Goal: Communication & Community: Answer question/provide support

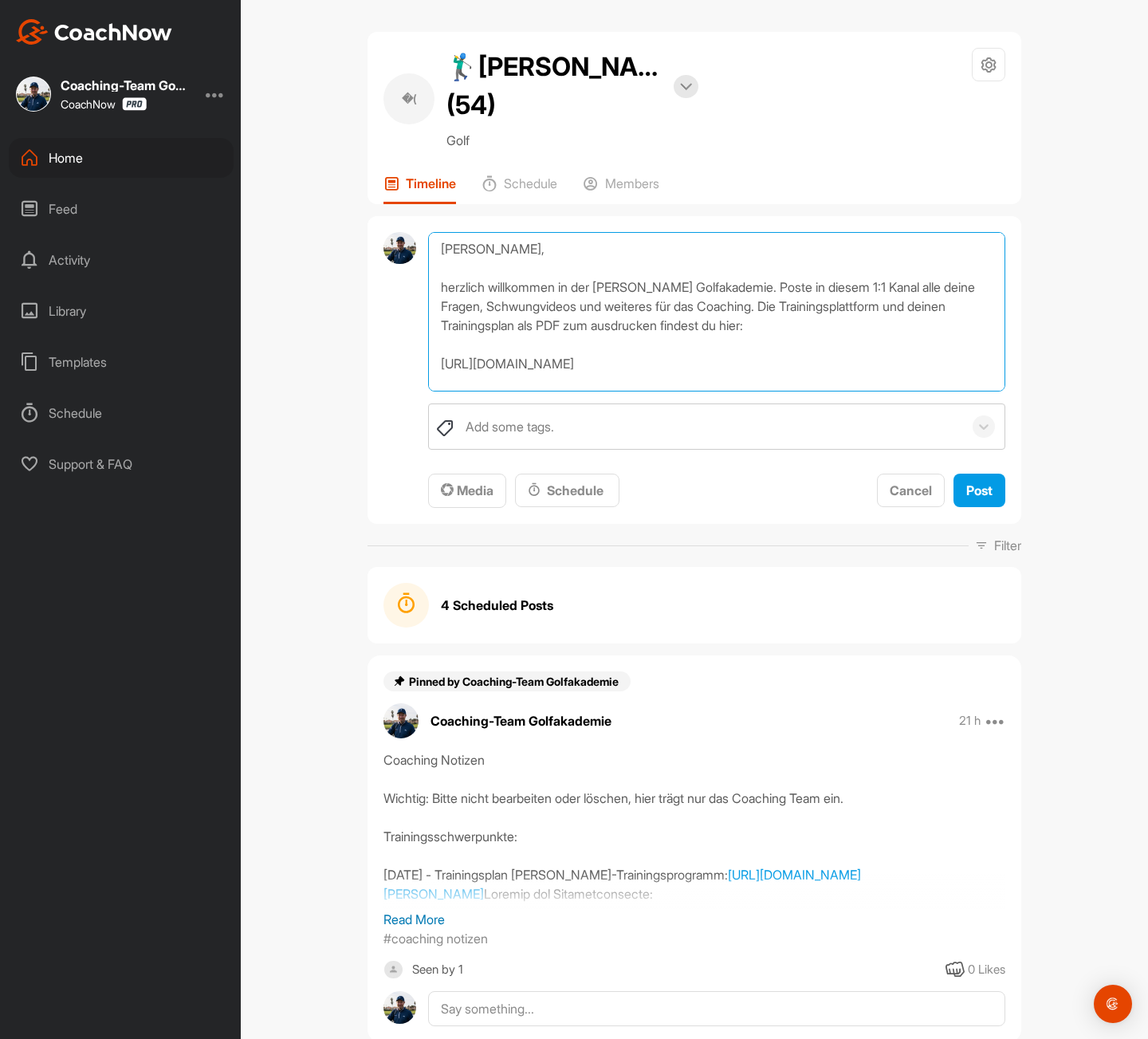
click at [577, 253] on textarea "Hallo Simon, herzlich willkommen in der Fabian Bünker Golfakademie. Poste in di…" at bounding box center [717, 311] width 578 height 159
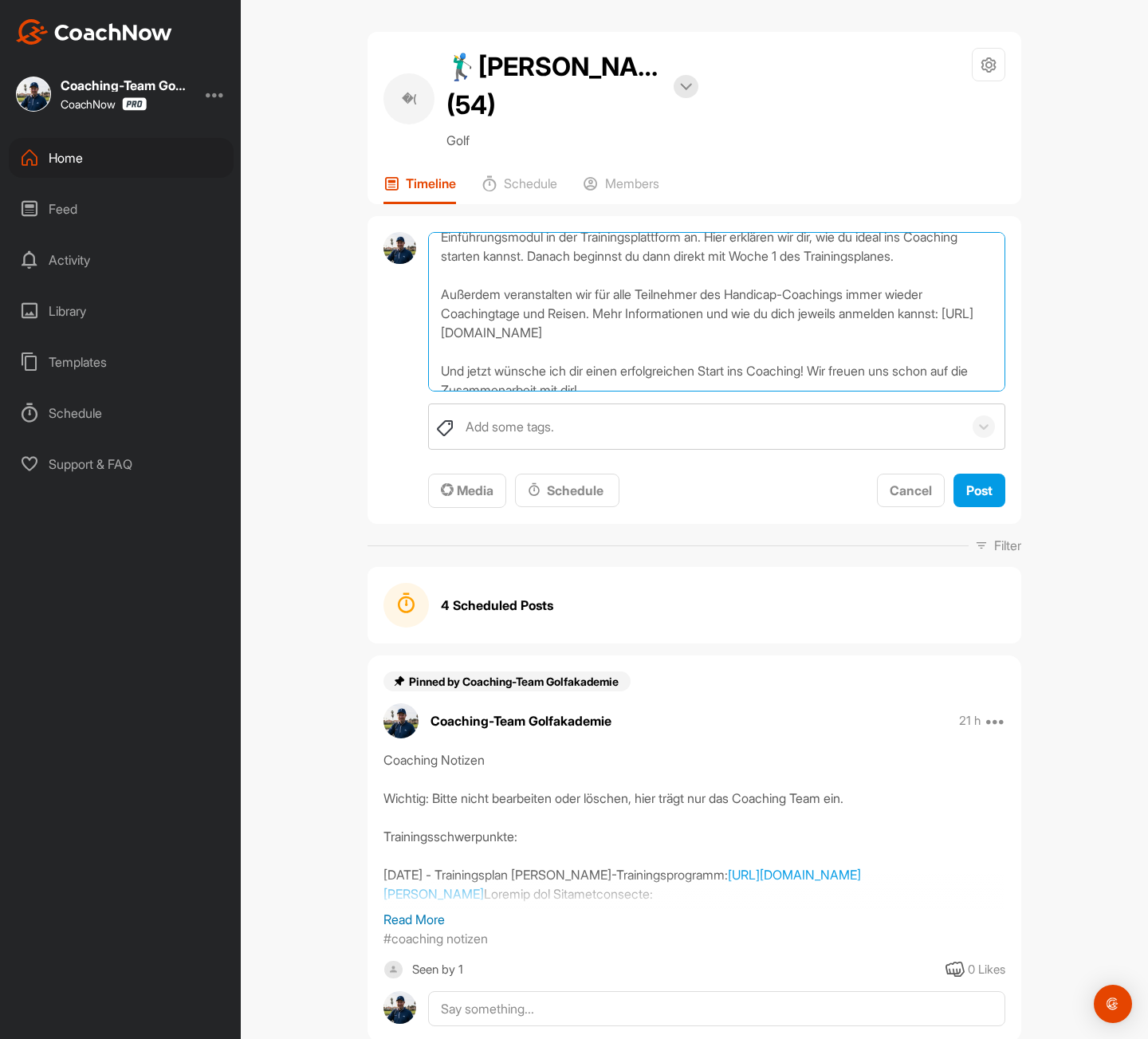
scroll to position [258, 0]
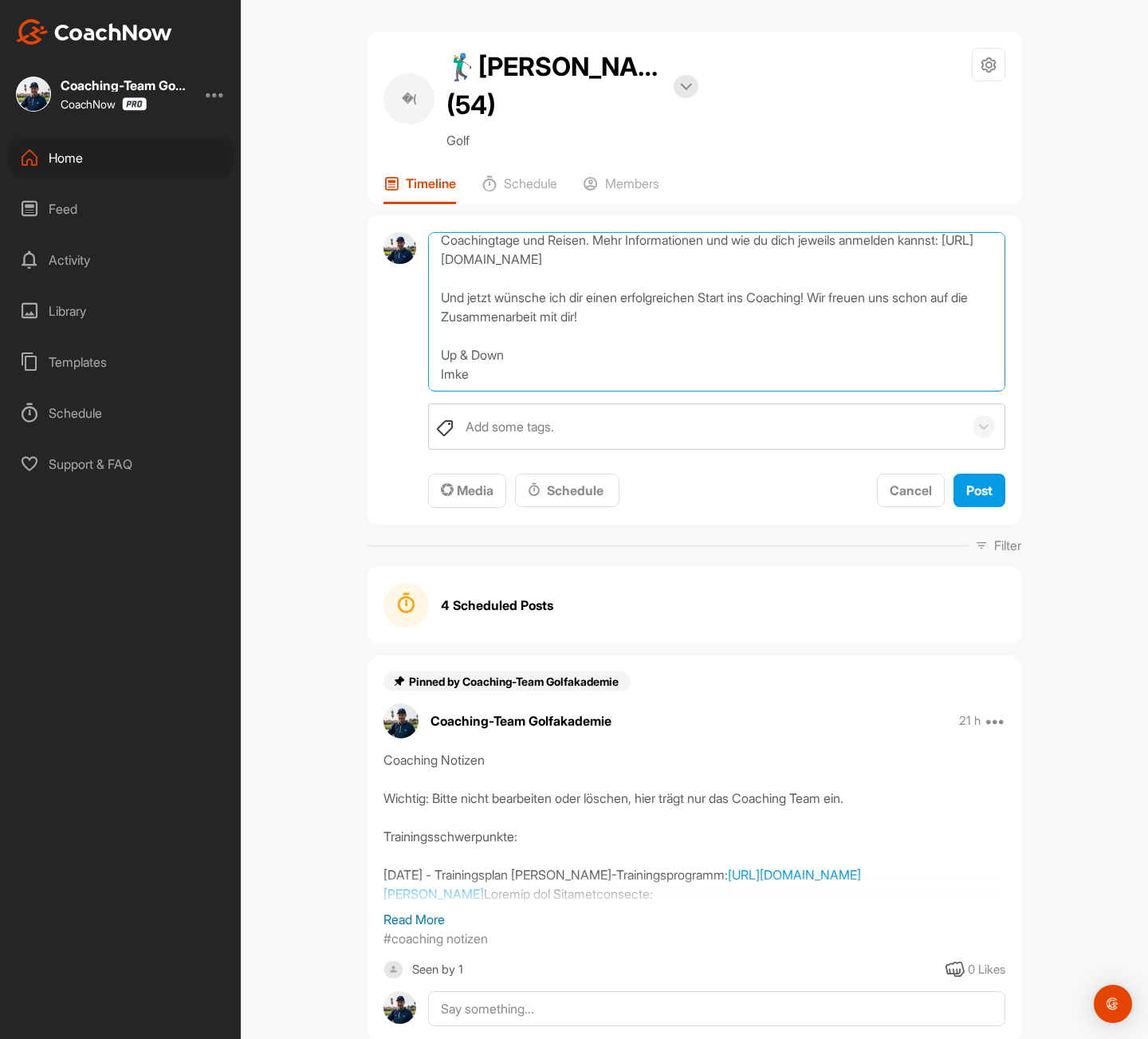
drag, startPoint x: 523, startPoint y: 381, endPoint x: 436, endPoint y: 365, distance: 88.5
click at [418, 373] on div "Hallo Simon, herzlich willkommen in der Fabian Bünker Golfakademie. Poste in di…" at bounding box center [694, 370] width 654 height 309
type textarea "Hallo Simon, herzlich willkommen in der Fabian Bünker Golfakademie. Poste in di…"
click at [981, 498] on div "Post" at bounding box center [980, 490] width 26 height 19
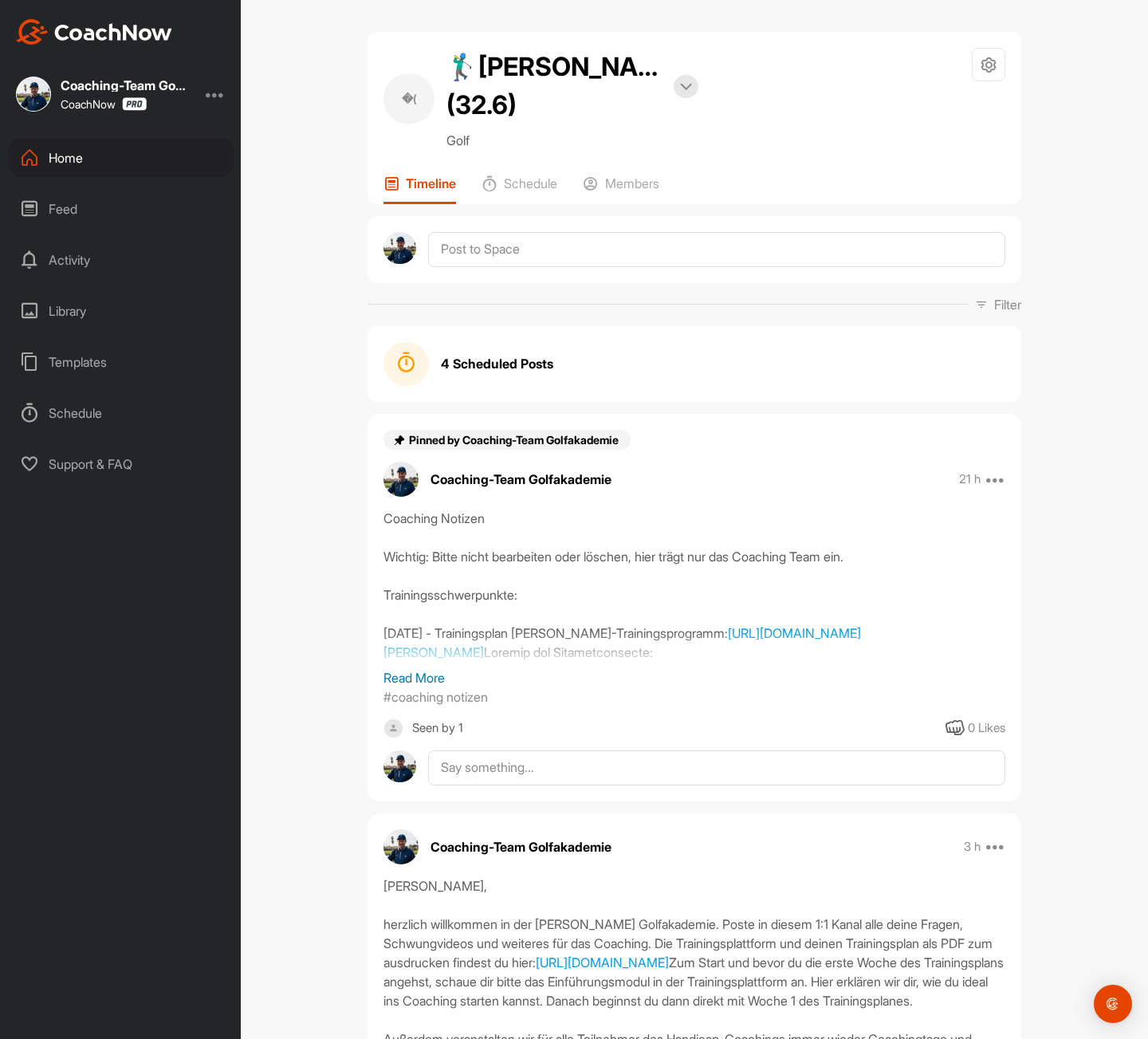
click at [62, 154] on div "Home" at bounding box center [121, 157] width 225 height 40
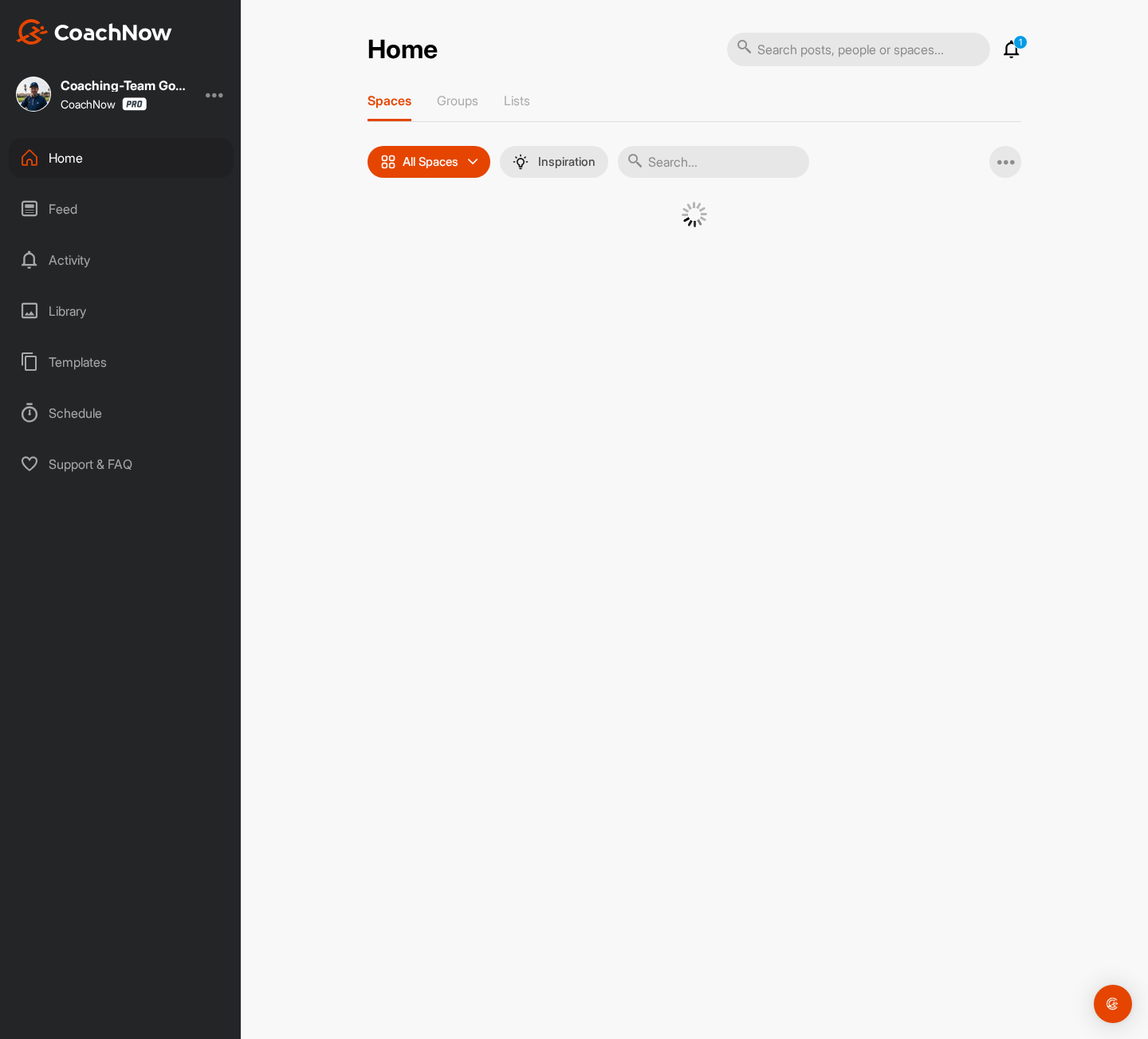
drag, startPoint x: 679, startPoint y: 152, endPoint x: 689, endPoint y: 141, distance: 14.9
click at [679, 151] on input "text" at bounding box center [713, 161] width 191 height 32
type input "krämer"
click at [535, 267] on div "�(" at bounding box center [547, 243] width 83 height 83
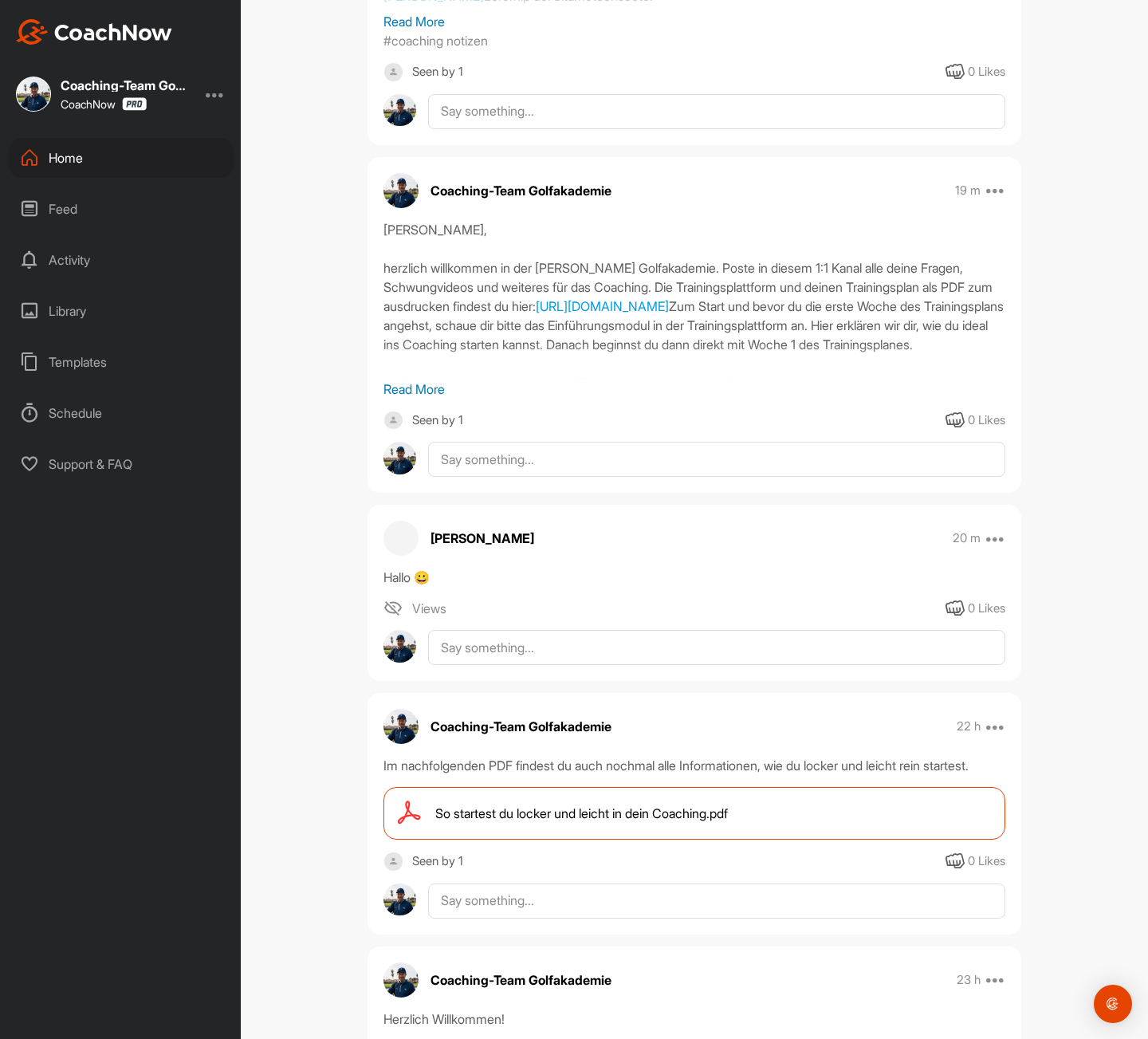
scroll to position [659, 0]
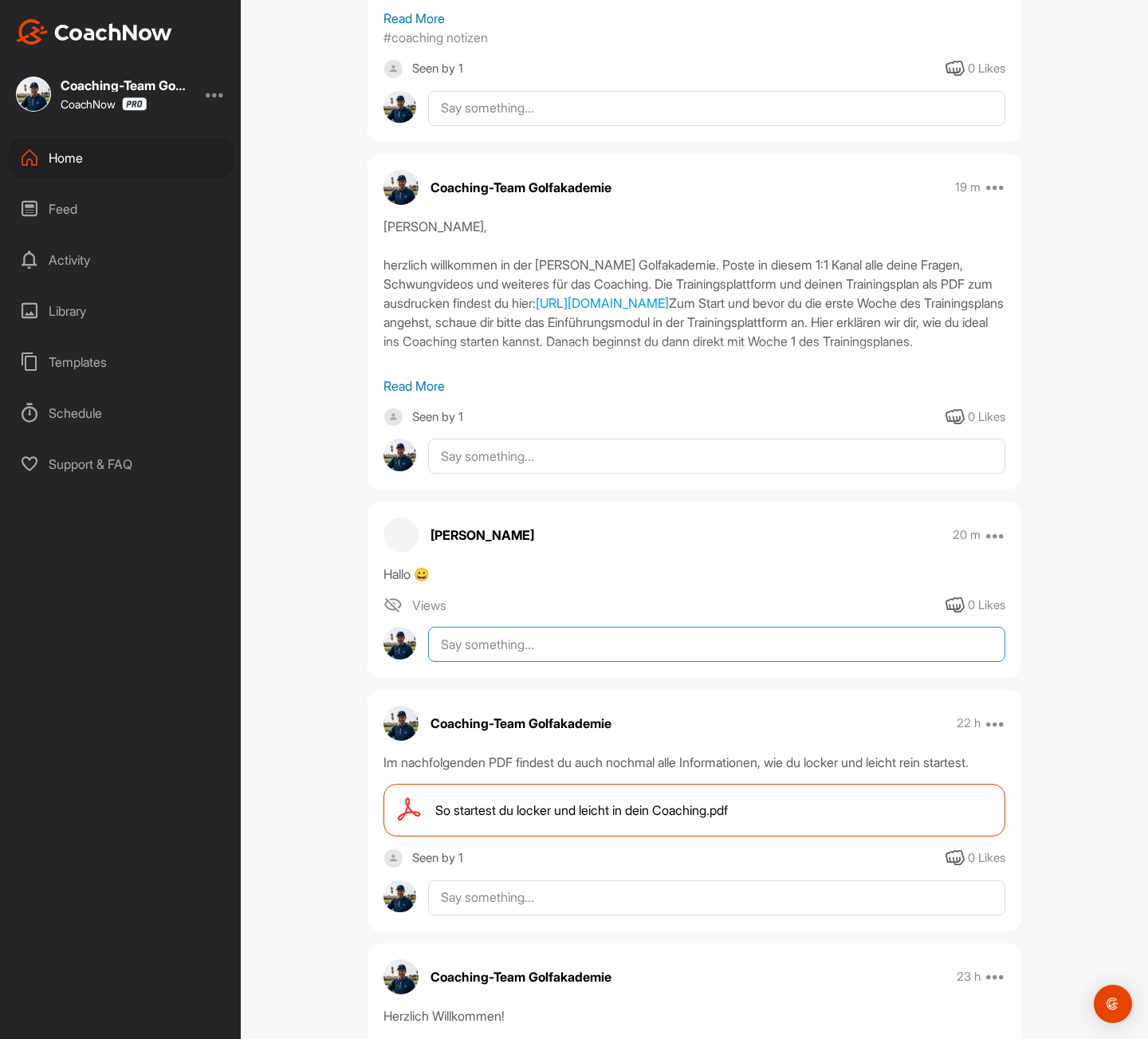
click at [479, 634] on textarea at bounding box center [717, 643] width 578 height 35
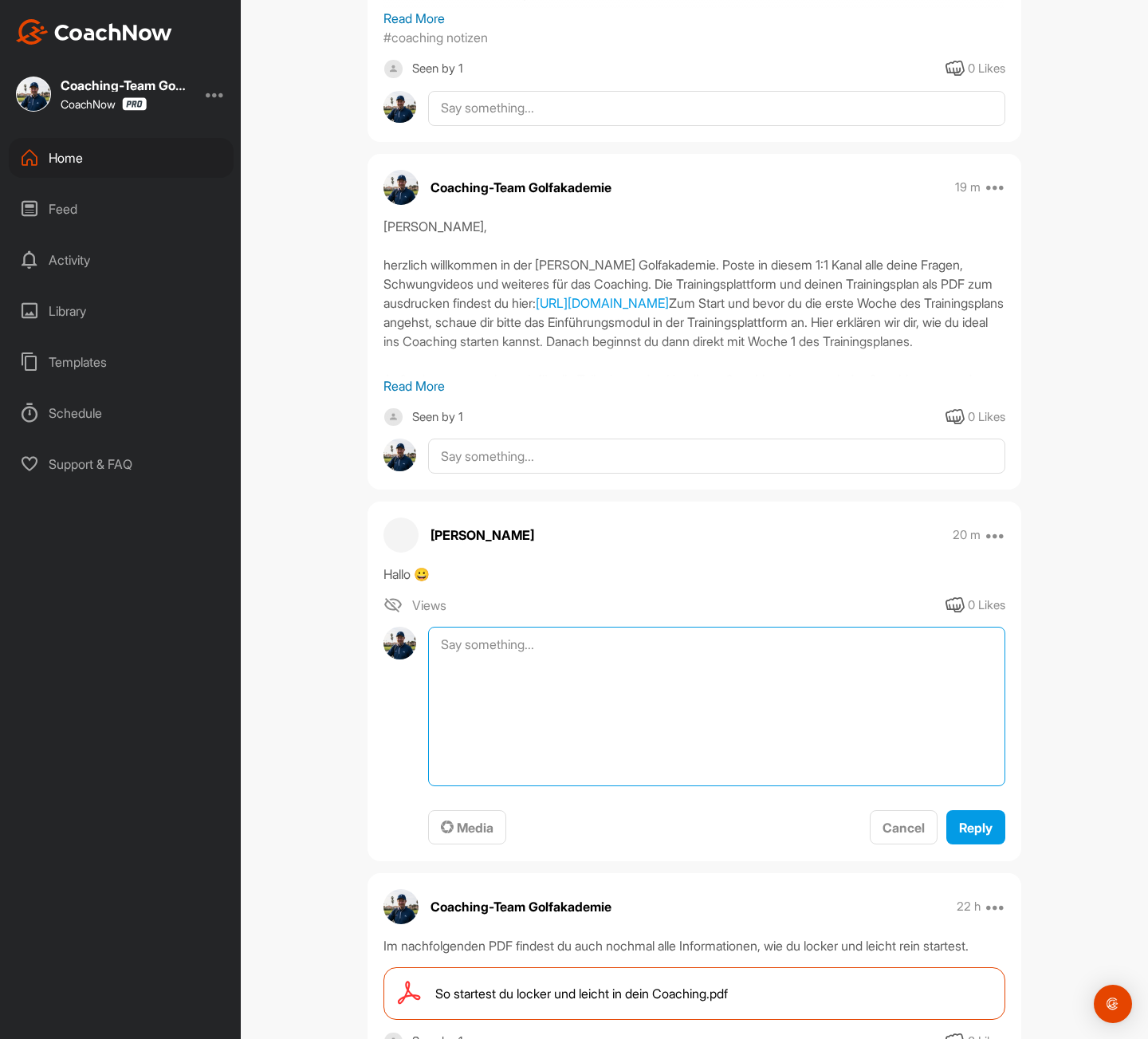
paste textarea "[PERSON_NAME] VORNAME, herzlich willkommen! ⛳️😊 Wir freuen uns auf das Coaching…"
drag, startPoint x: 538, startPoint y: 643, endPoint x: 473, endPoint y: 646, distance: 65.1
click at [473, 647] on textarea "[PERSON_NAME] VORNAME, herzlich willkommen! ⛳️😊 Wir freuen uns auf das Coaching…" at bounding box center [717, 706] width 578 height 159
type textarea "[PERSON_NAME], herzlich willkommen! ⛳️😊 Wir freuen uns auf das Coaching mit dir…"
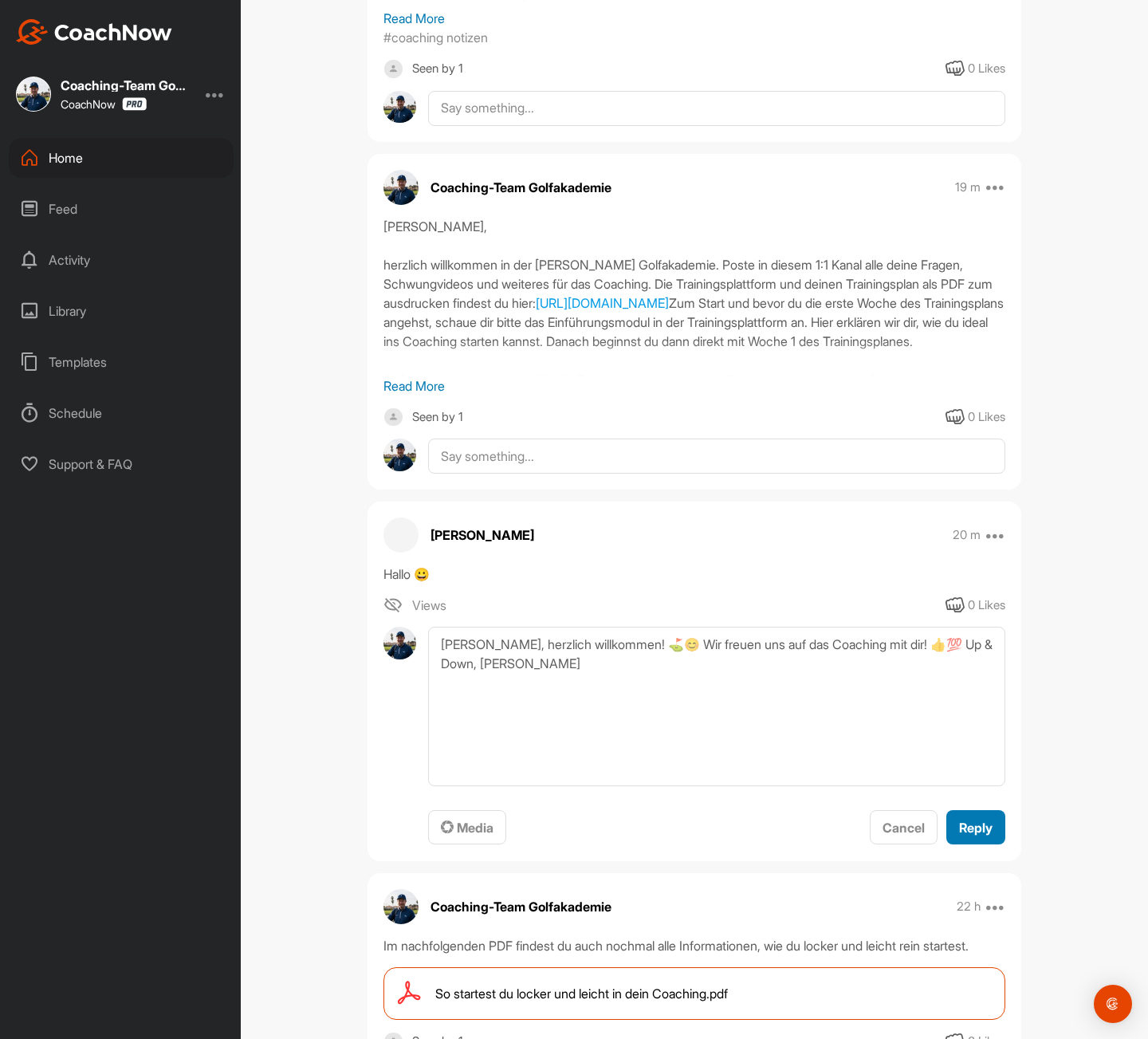
click at [977, 837] on button "Reply" at bounding box center [976, 827] width 59 height 34
